Goal: Task Accomplishment & Management: Manage account settings

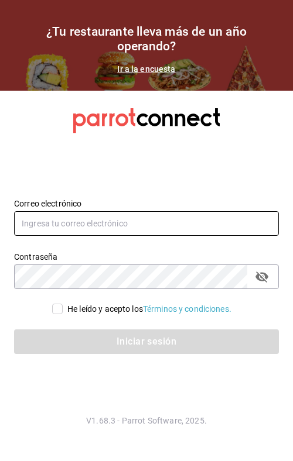
type input "[PERSON_NAME][EMAIL_ADDRESS][DOMAIN_NAME]"
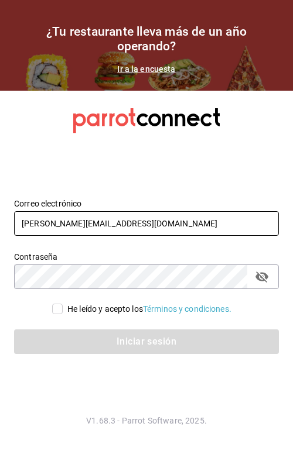
click at [118, 219] on input "[PERSON_NAME][EMAIL_ADDRESS][DOMAIN_NAME]" at bounding box center [146, 223] width 264 height 25
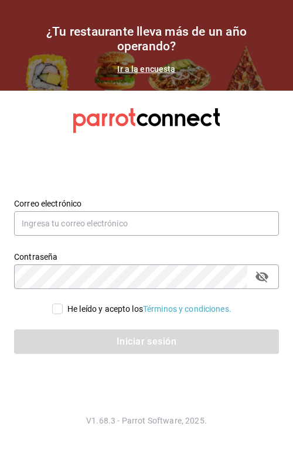
click at [225, 170] on section "Datos incorrectos. Verifica que tu Correo o Contraseña estén bien escritos. Cor…" at bounding box center [146, 276] width 293 height 370
click at [48, 384] on section "Datos incorrectos. Verifica que tu Correo o Contraseña estén bien escritos. Cor…" at bounding box center [146, 276] width 293 height 370
